Goal: Find contact information: Find contact information

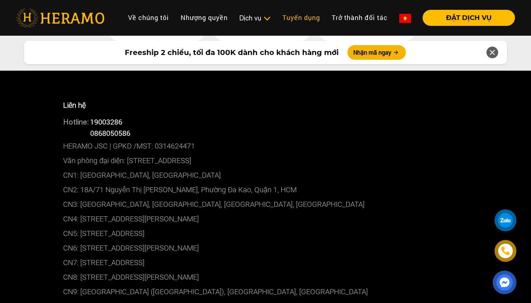
click at [299, 18] on link "Tuyển dụng" at bounding box center [300, 18] width 49 height 16
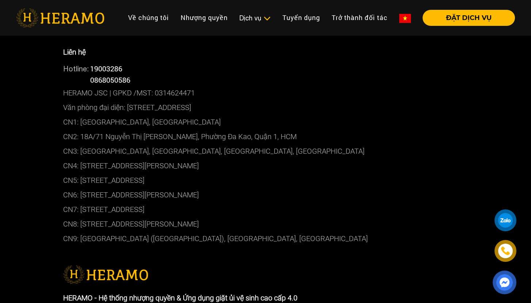
scroll to position [1545, 0]
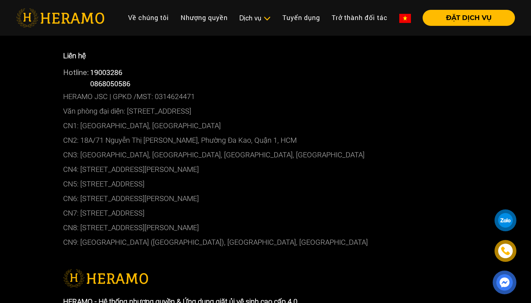
copy p "[STREET_ADDRESS][PERSON_NAME]"
drag, startPoint x: 261, startPoint y: 171, endPoint x: 79, endPoint y: 168, distance: 182.0
click at [79, 168] on p "CN4: [STREET_ADDRESS][PERSON_NAME]" at bounding box center [265, 169] width 405 height 15
drag, startPoint x: 230, startPoint y: 185, endPoint x: 80, endPoint y: 183, distance: 150.6
click at [80, 183] on p "CN5: [STREET_ADDRESS]" at bounding box center [265, 184] width 405 height 15
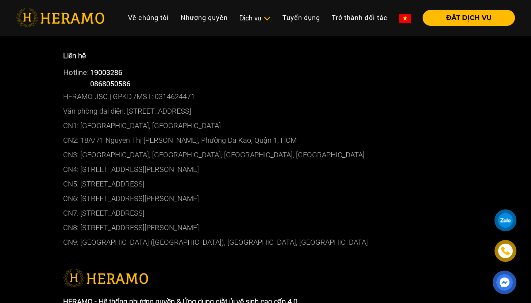
copy p "[STREET_ADDRESS]"
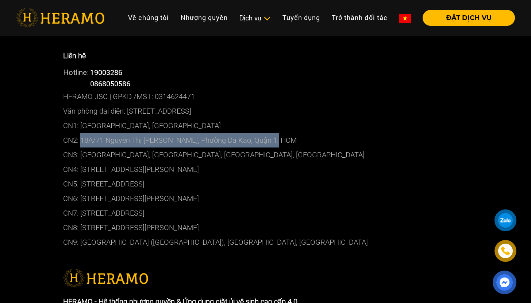
drag, startPoint x: 286, startPoint y: 140, endPoint x: 81, endPoint y: 137, distance: 205.3
click at [80, 137] on p "CN2: 18A/71 Nguyễn Thị [PERSON_NAME], Phường Đa Kao, Quận 1, HCM" at bounding box center [265, 140] width 405 height 15
copy p "18A/71 Nguyễn Thị Minh Khai, Phường Đa Kao, Quận 1, HCM"
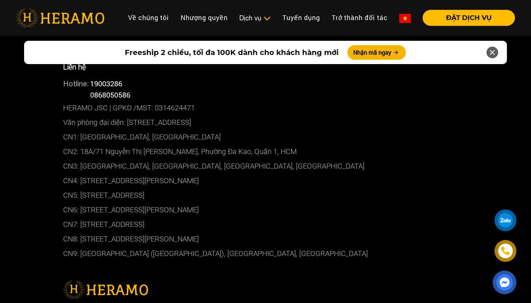
scroll to position [3807, 0]
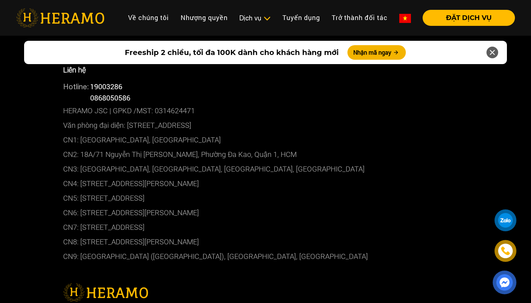
drag, startPoint x: 58, startPoint y: 119, endPoint x: 259, endPoint y: 220, distance: 224.9
click at [259, 220] on div "Liên hệ Hotline: 19003286 Hotline: 0868050586 HERAMO JSC | GPKD /MST: 031462447…" at bounding box center [266, 164] width 416 height 221
copy div "CN1: 01 Trường Sơn, Phường 4, Quận Tân Bình, HCM CN2: 18A/71 Nguyễn Thị Minh …"
